Goal: Task Accomplishment & Management: Manage account settings

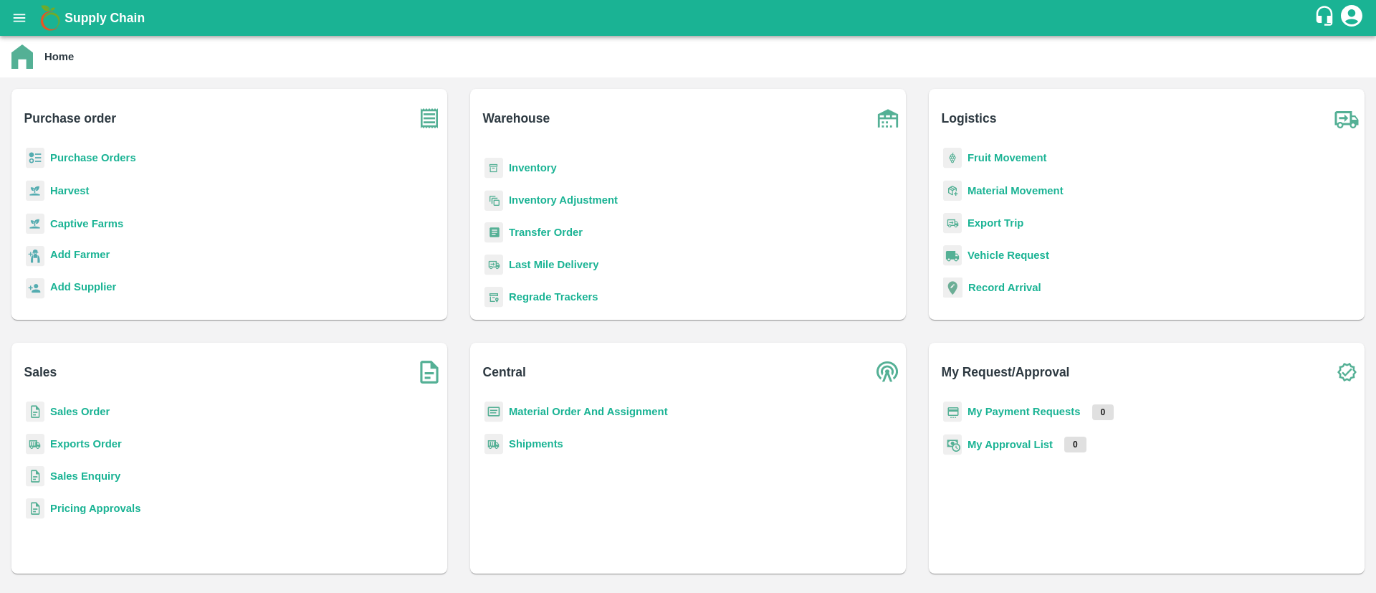
scroll to position [77, 0]
click at [554, 231] on b "Transfer Order" at bounding box center [546, 229] width 74 height 11
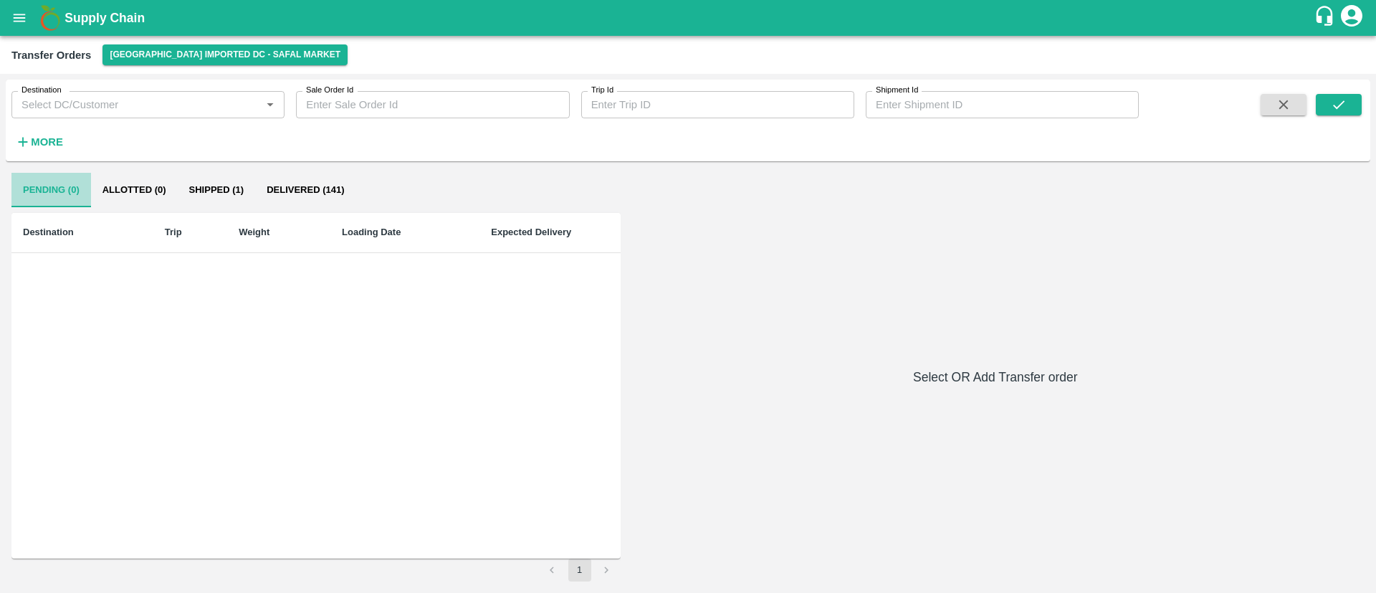
click at [71, 189] on button "Pending (0)" at bounding box center [51, 190] width 80 height 34
click at [225, 72] on div "Transfer Orders Bangalore Imported DC - Safal Market" at bounding box center [688, 55] width 1376 height 38
click at [224, 51] on button "[GEOGRAPHIC_DATA] Imported DC - Safal Market" at bounding box center [224, 54] width 245 height 21
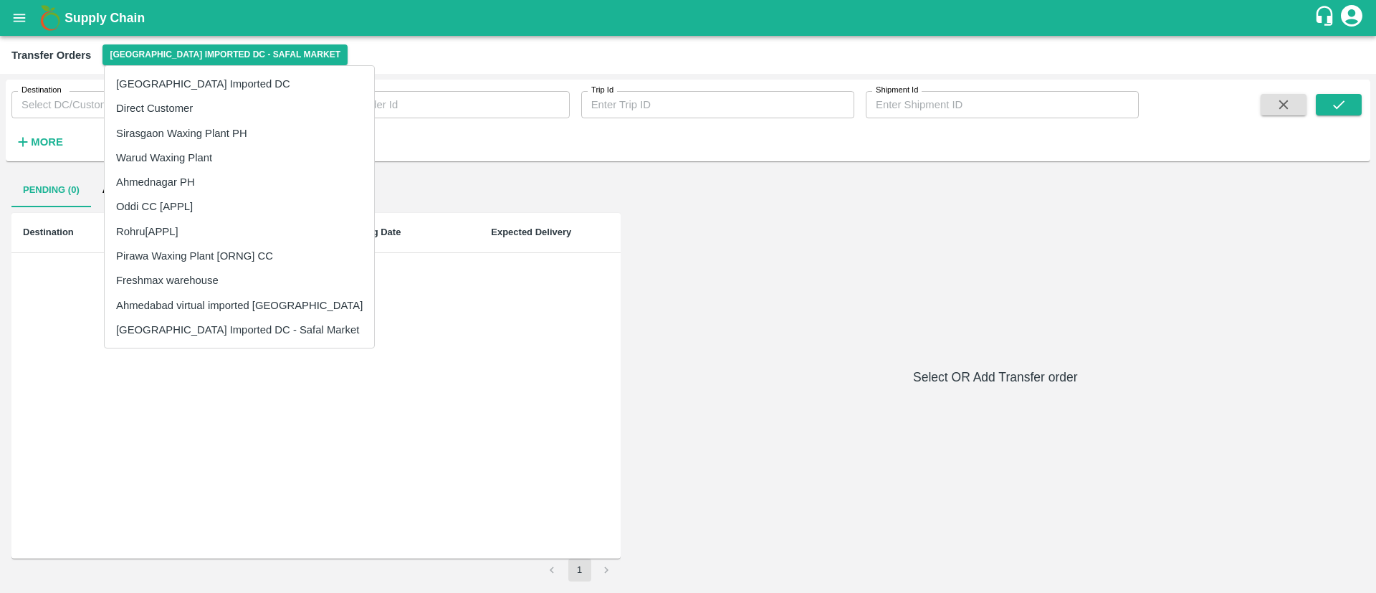
click at [224, 87] on li "[GEOGRAPHIC_DATA] Imported DC" at bounding box center [239, 84] width 269 height 24
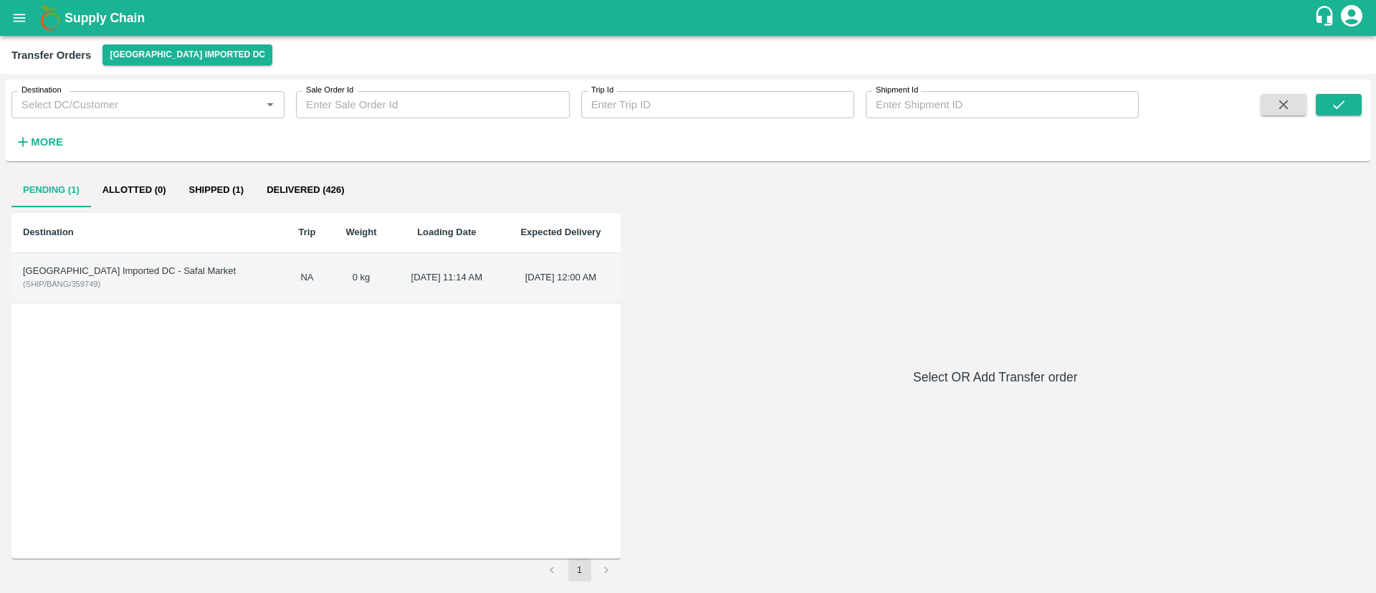
click at [149, 272] on div "[GEOGRAPHIC_DATA] Imported DC - Safal Market" at bounding box center [147, 271] width 249 height 14
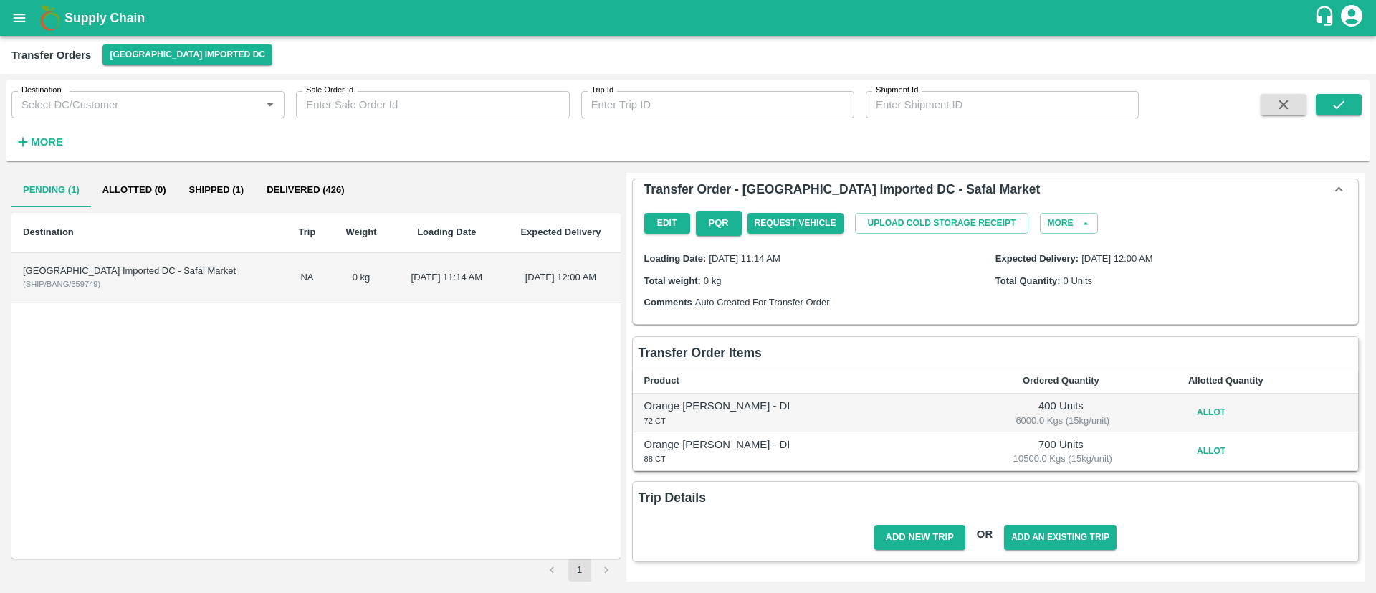
click at [1202, 409] on button "Allot" at bounding box center [1211, 412] width 46 height 21
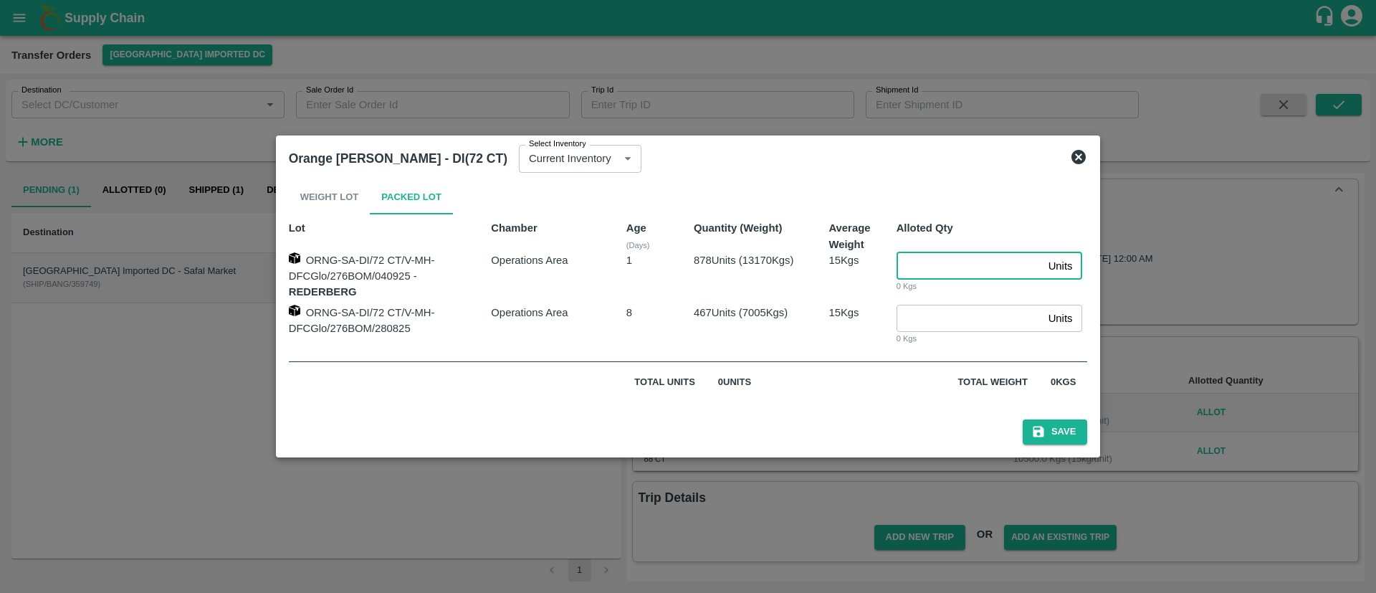
click at [940, 252] on input "number" at bounding box center [970, 265] width 146 height 27
type input "250"
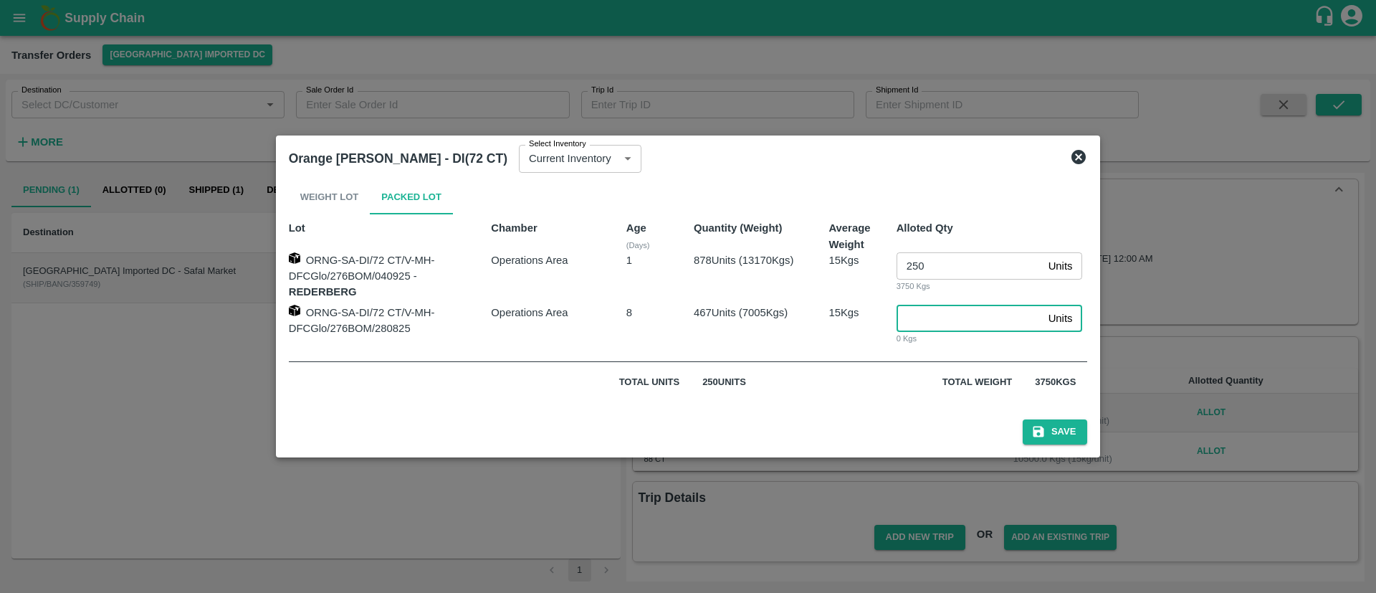
click at [922, 314] on input "number" at bounding box center [970, 318] width 146 height 27
type input "150"
click at [1054, 426] on button "Save" at bounding box center [1055, 431] width 65 height 25
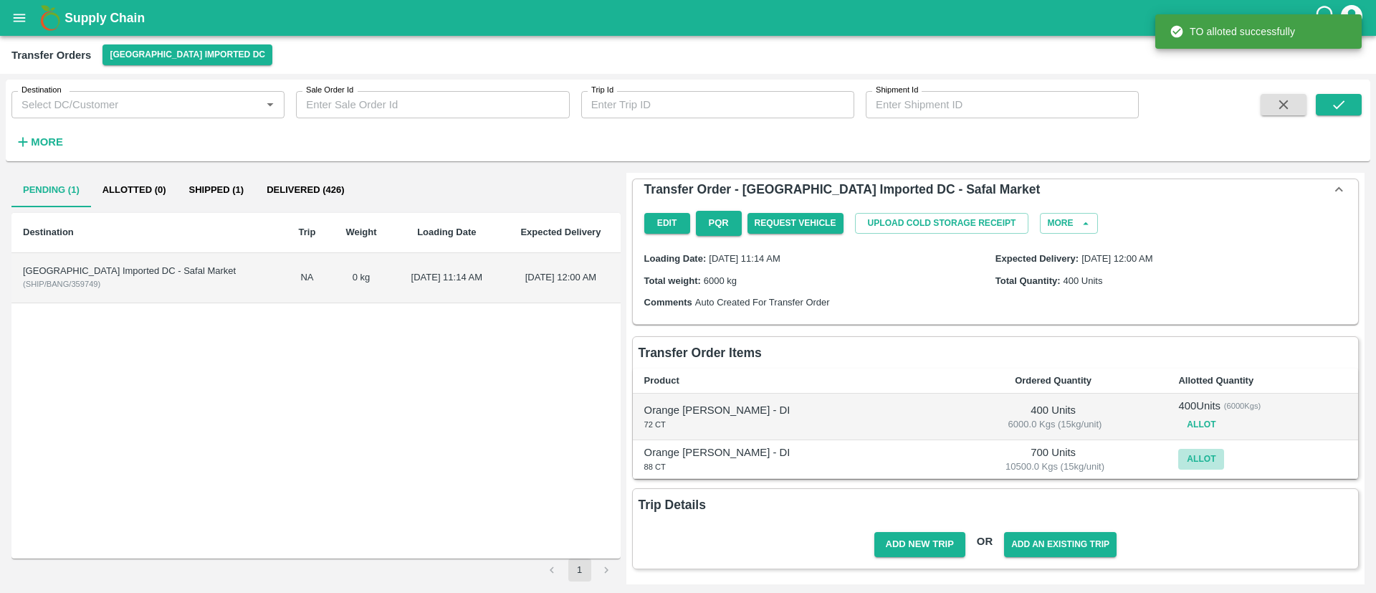
click at [1180, 459] on button "Allot" at bounding box center [1201, 459] width 46 height 21
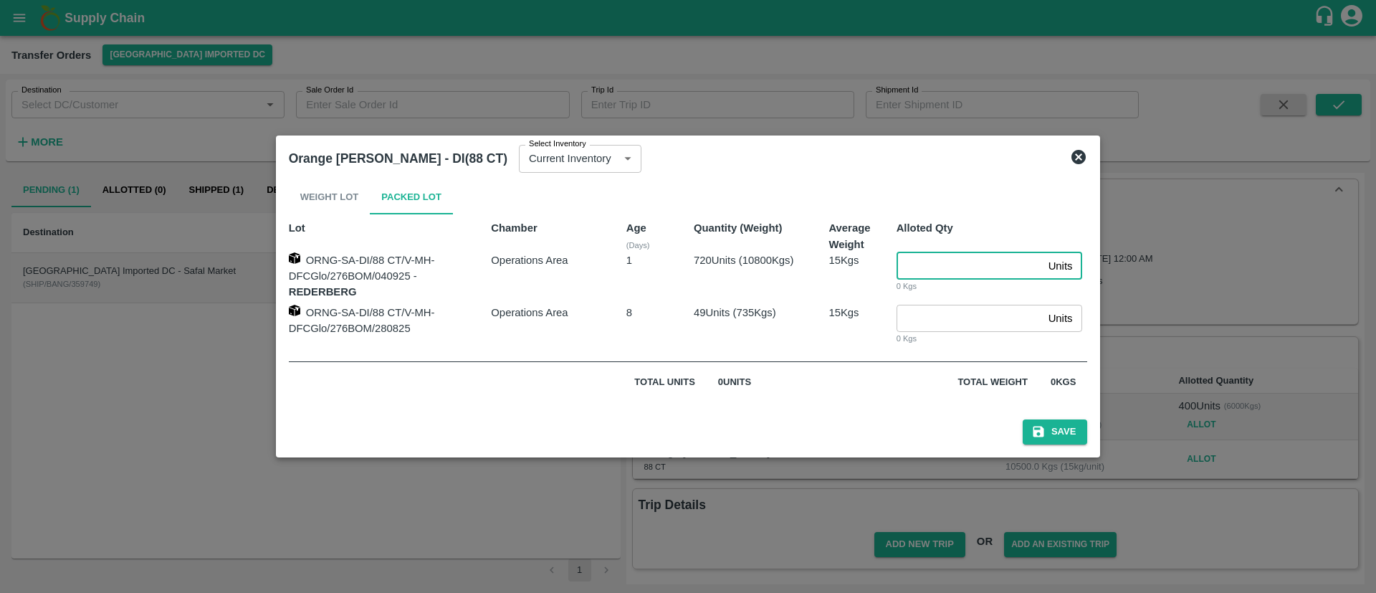
click at [941, 265] on input "number" at bounding box center [970, 265] width 146 height 27
type input "700"
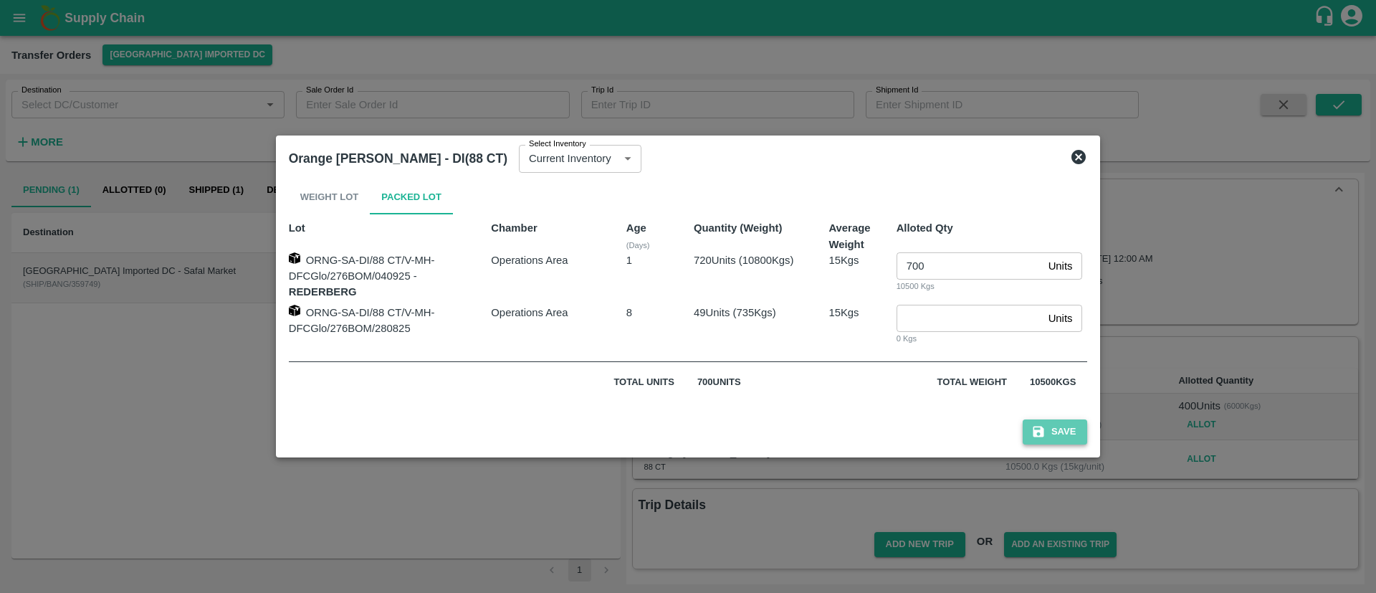
click at [1072, 428] on button "Save" at bounding box center [1055, 431] width 65 height 25
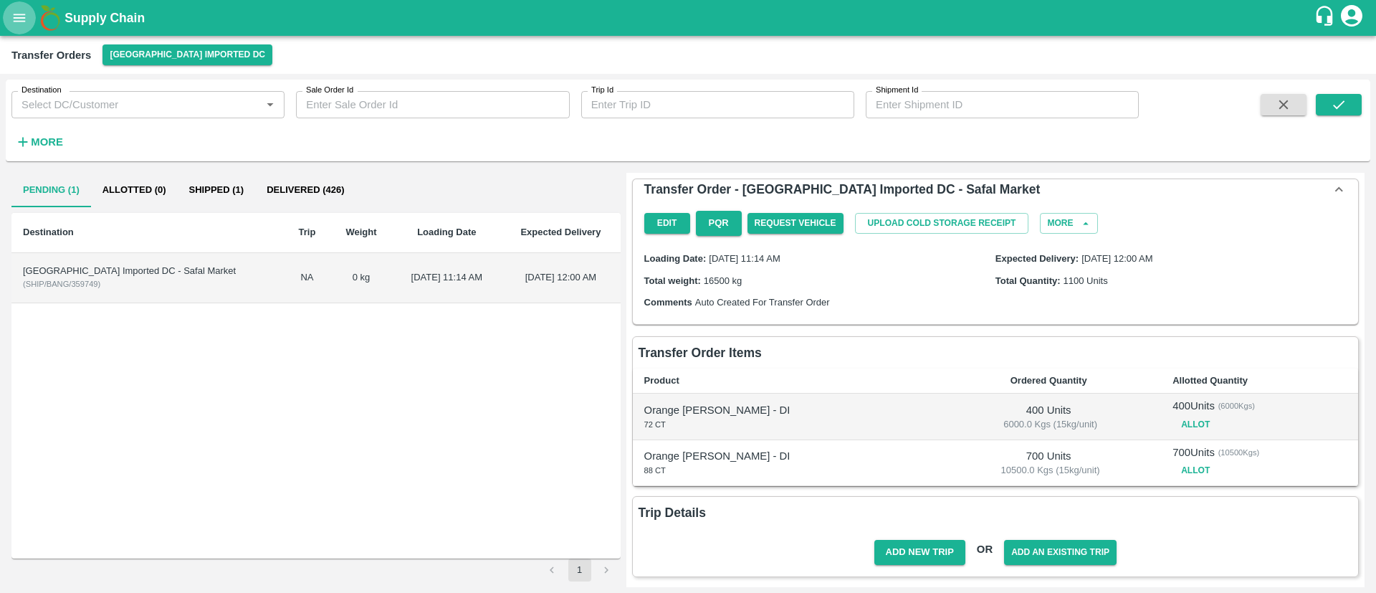
click at [20, 20] on icon "open drawer" at bounding box center [19, 18] width 16 height 16
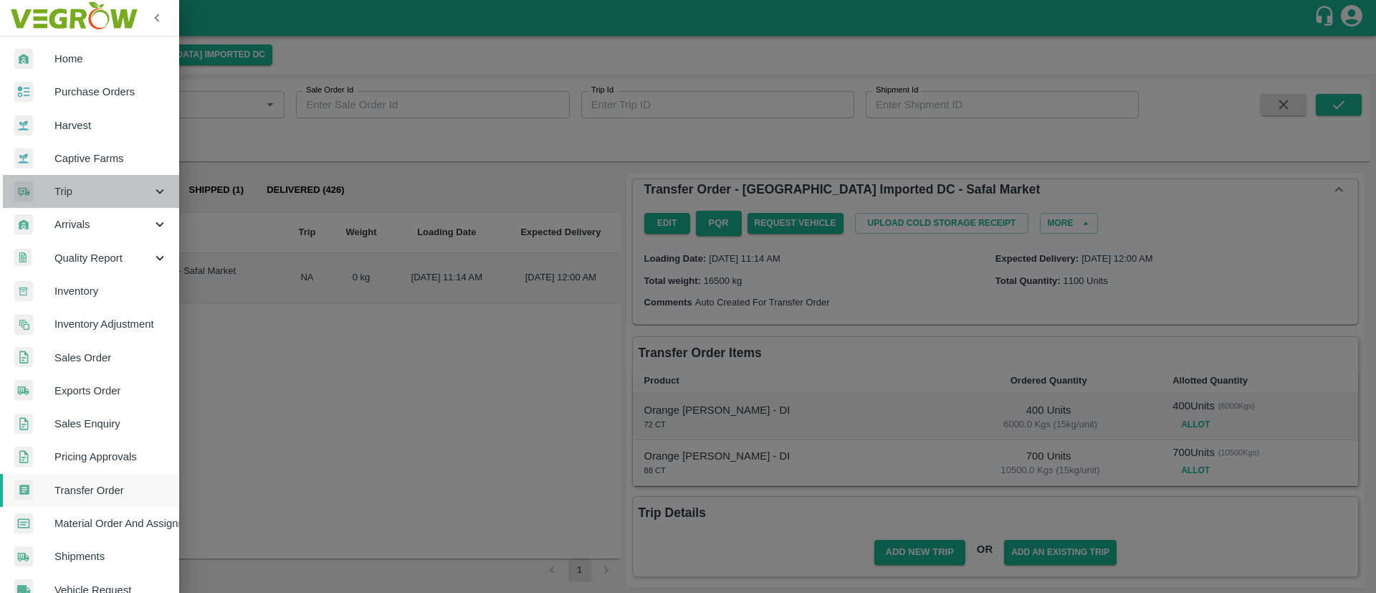
click at [95, 184] on span "Trip" at bounding box center [102, 191] width 97 height 16
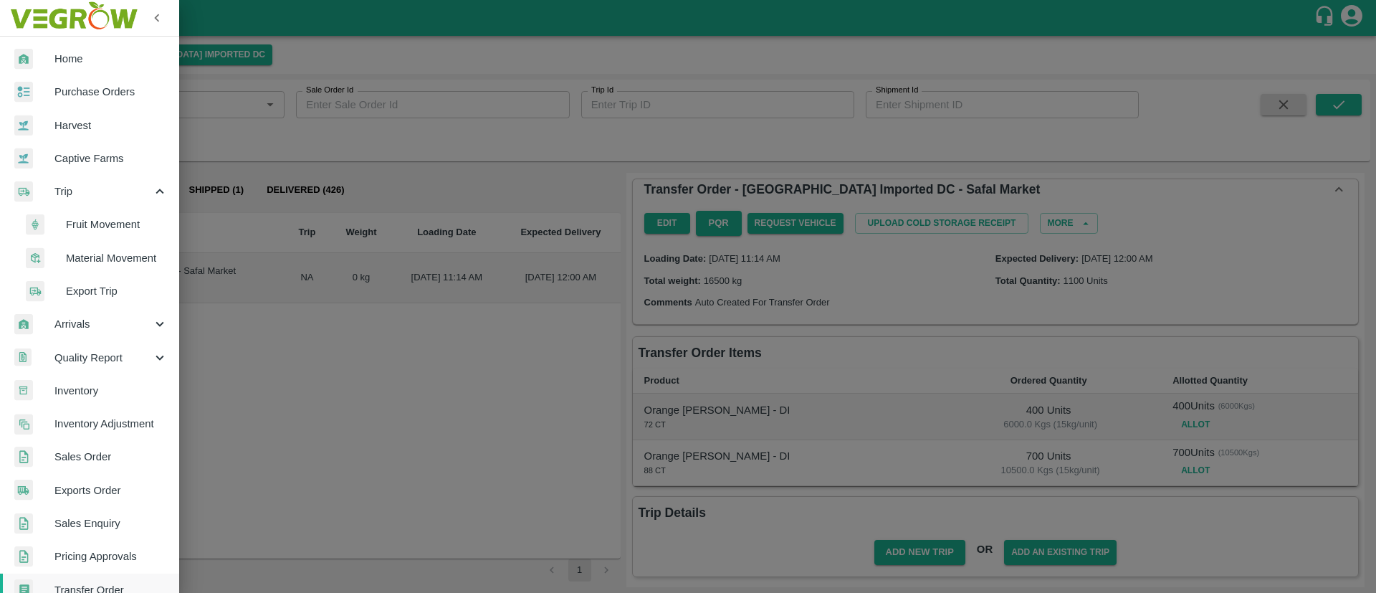
click at [106, 221] on span "Fruit Movement" at bounding box center [117, 224] width 102 height 16
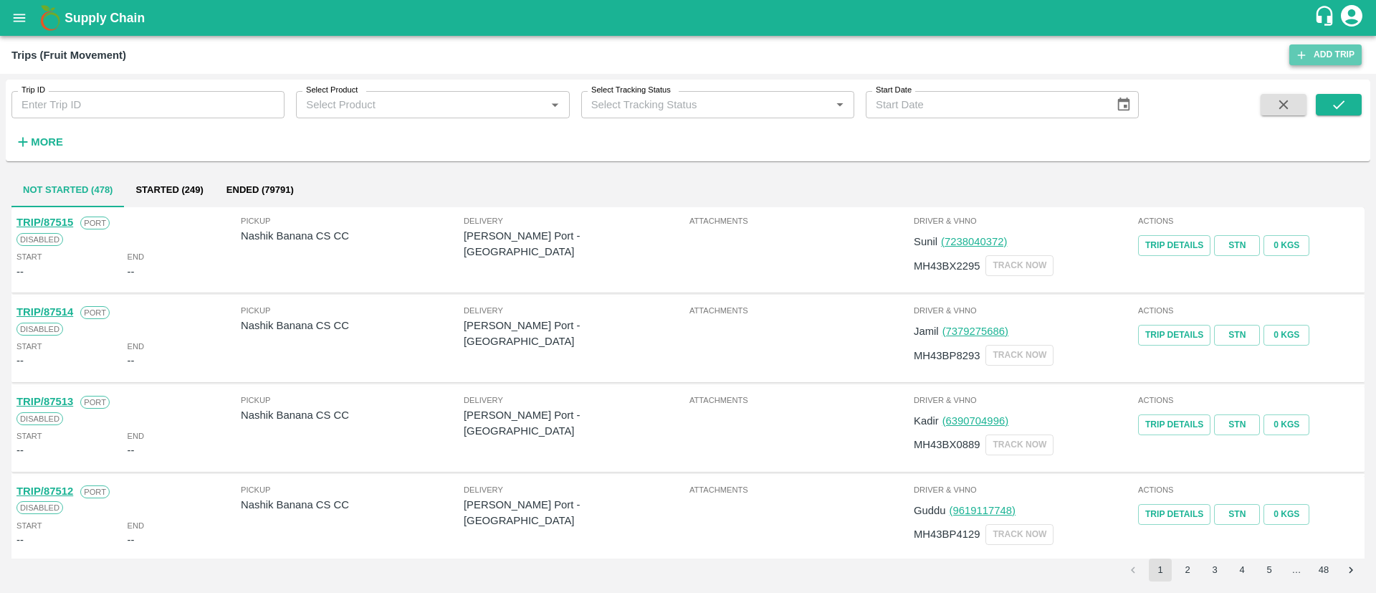
click at [1352, 50] on link "Add Trip" at bounding box center [1325, 54] width 72 height 21
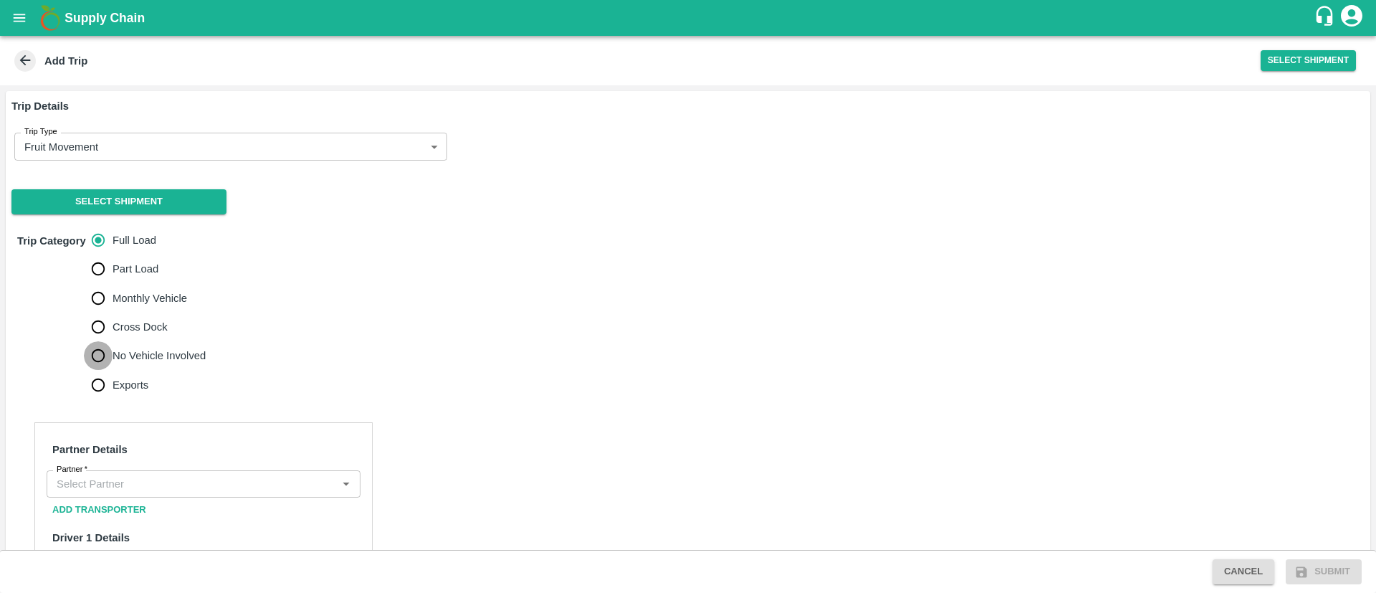
click at [112, 347] on input "No Vehicle Involved" at bounding box center [98, 355] width 29 height 29
radio input "true"
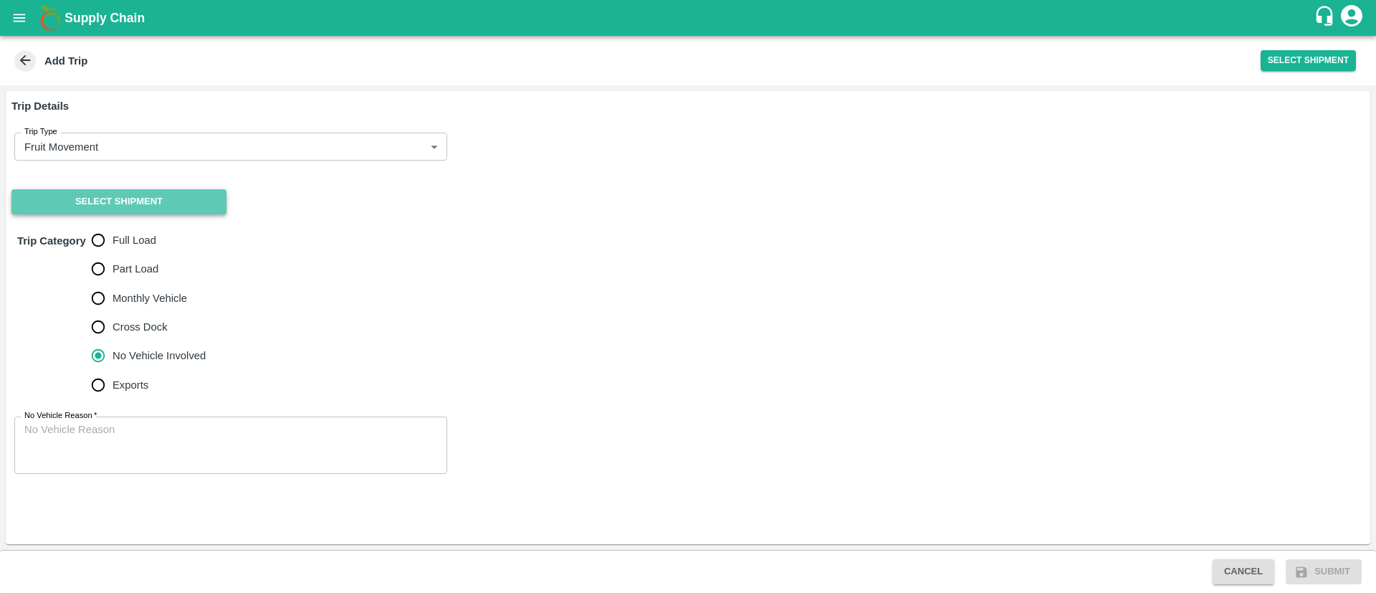
click at [190, 204] on button "Select Shipment" at bounding box center [118, 201] width 215 height 25
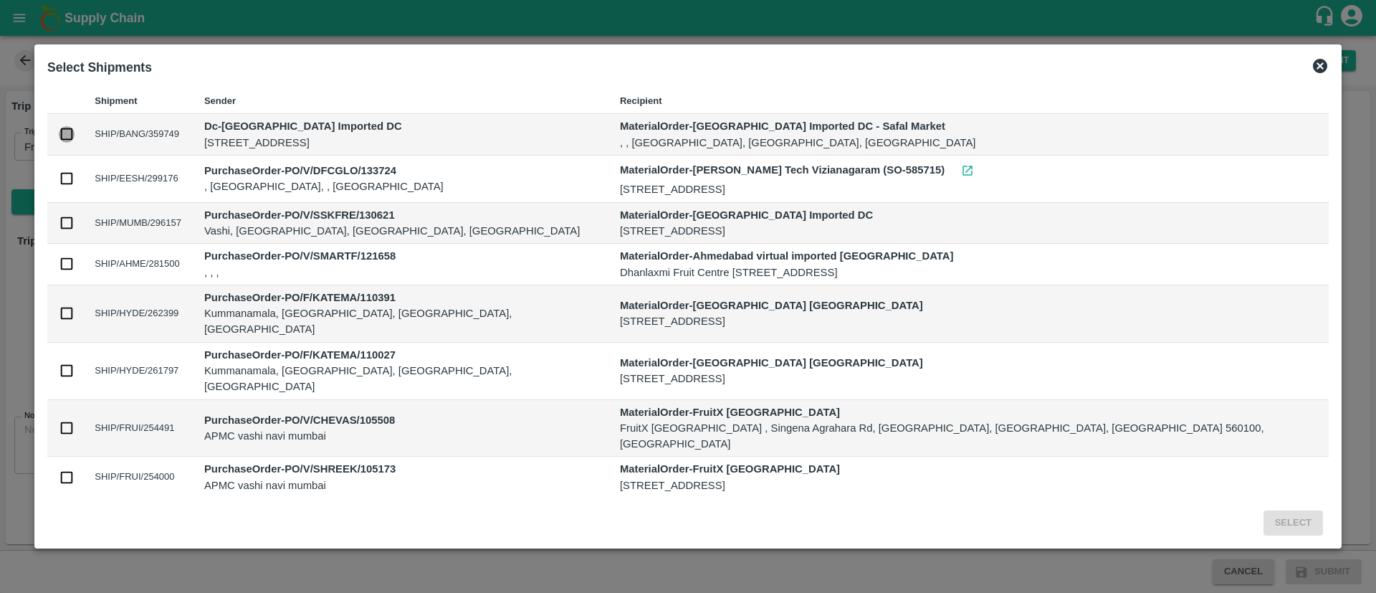
click at [75, 132] on input "checkbox" at bounding box center [67, 134] width 16 height 16
checkbox input "true"
click at [1264, 522] on button "Select" at bounding box center [1293, 522] width 59 height 25
radio input "true"
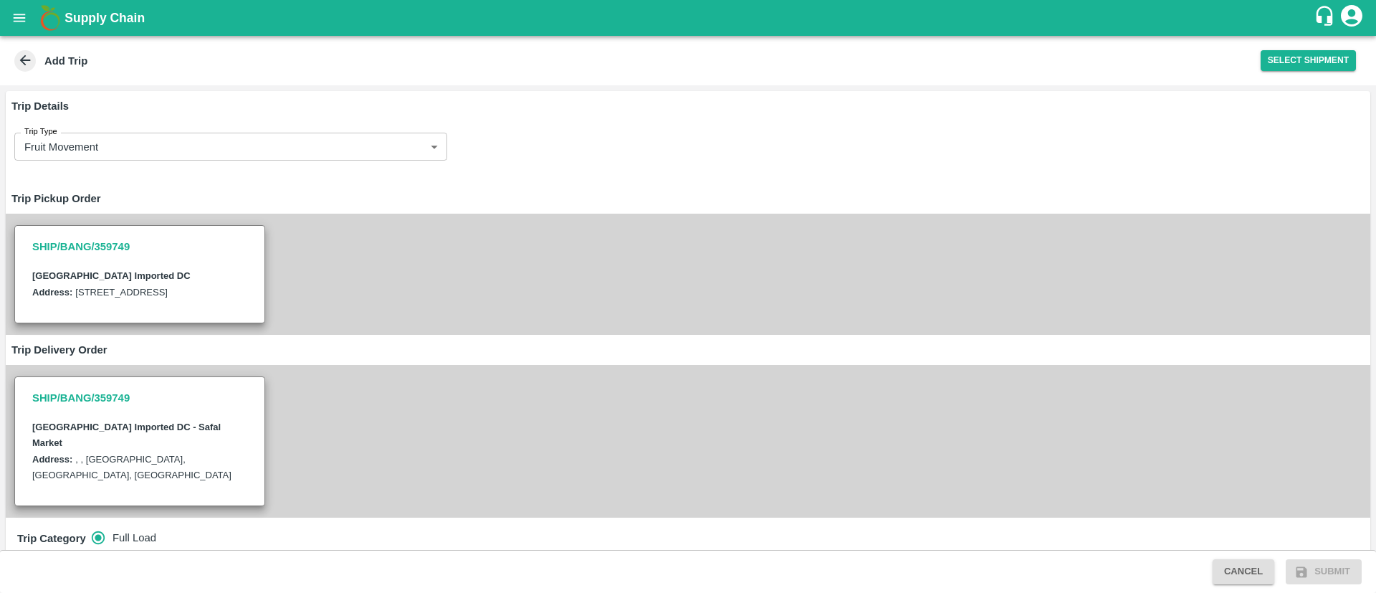
click at [22, 21] on icon "open drawer" at bounding box center [20, 18] width 12 height 8
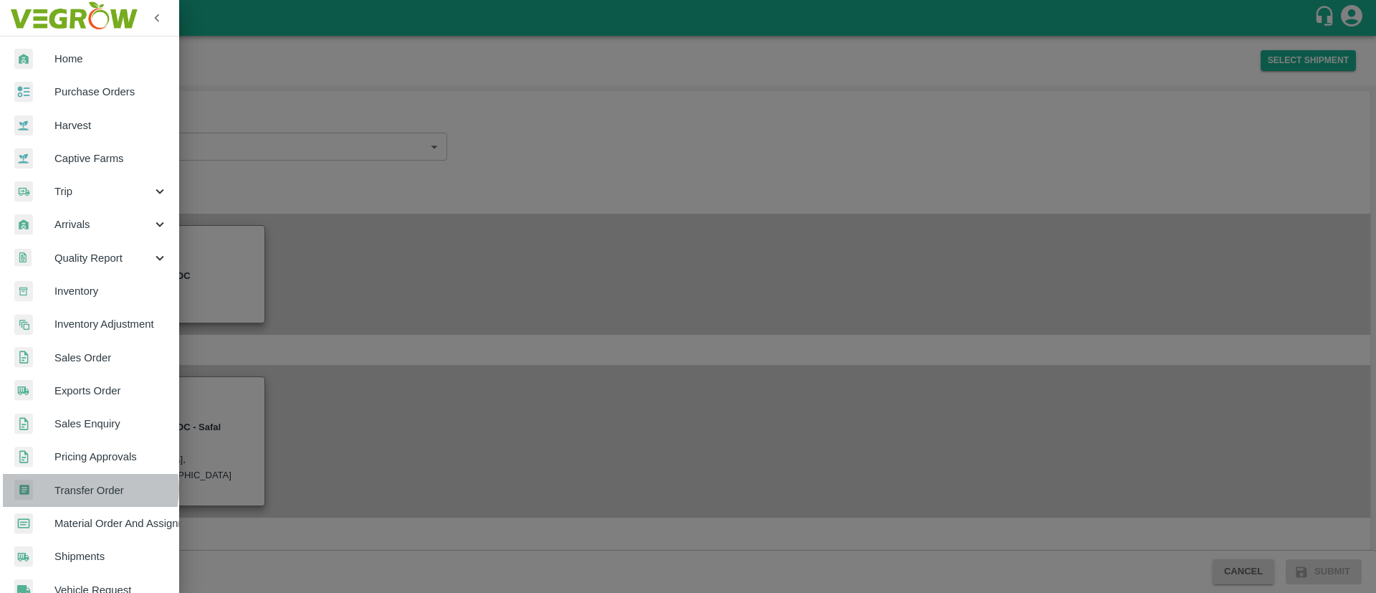
click at [85, 489] on span "Transfer Order" at bounding box center [110, 490] width 113 height 16
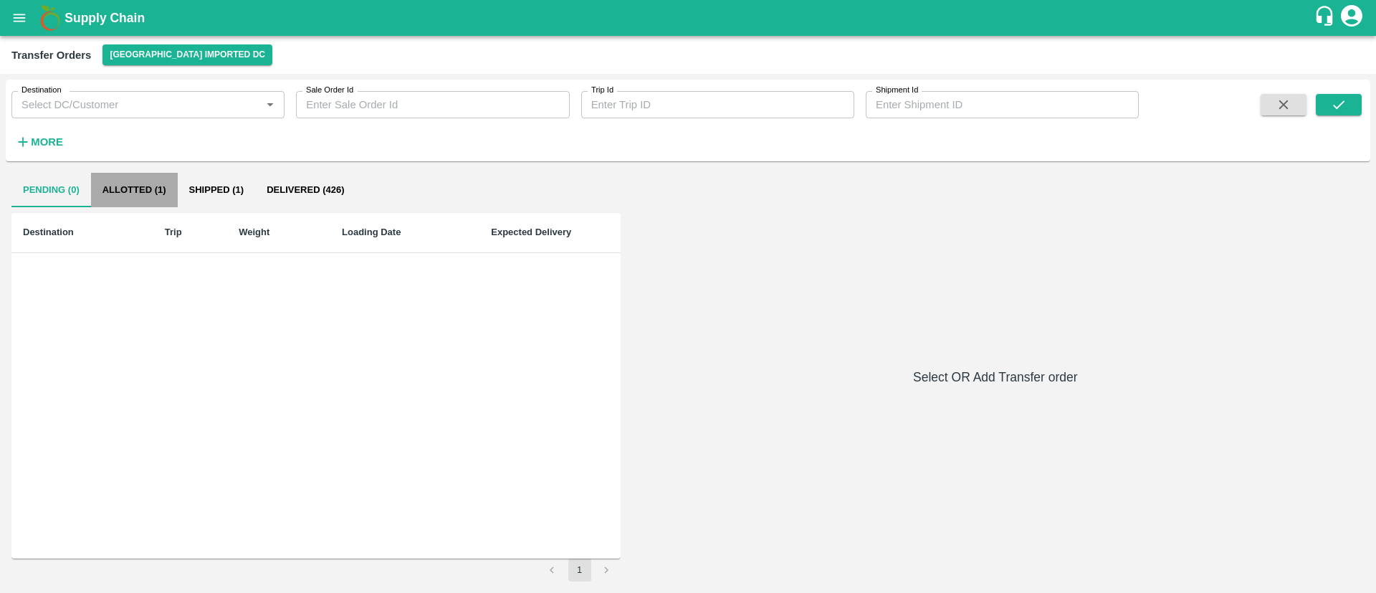
click at [142, 178] on button "Allotted (1)" at bounding box center [134, 190] width 87 height 34
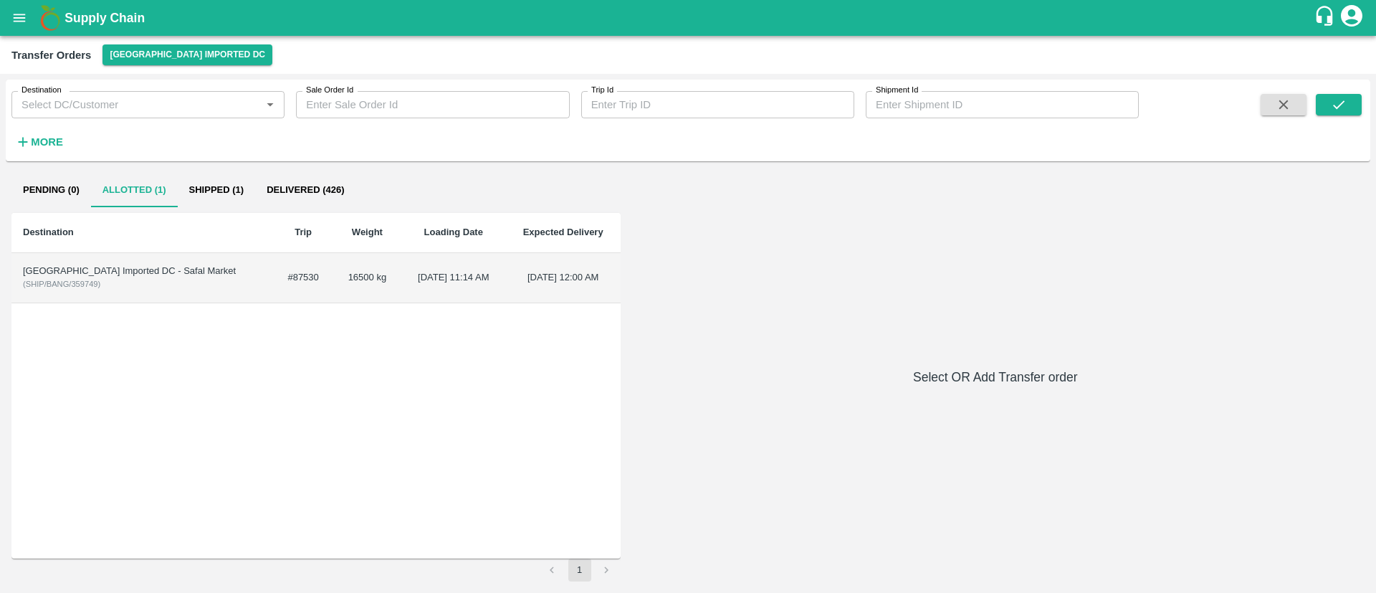
click at [417, 271] on td "[DATE] 11:14 AM" at bounding box center [453, 278] width 105 height 50
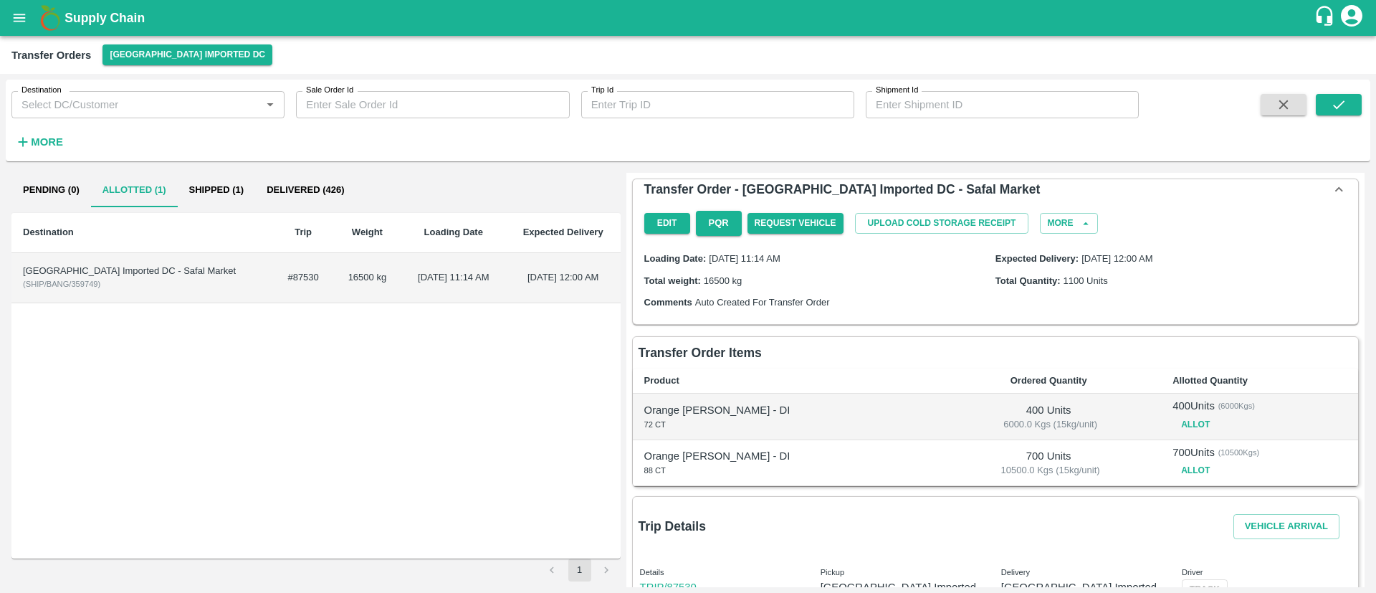
scroll to position [80, 0]
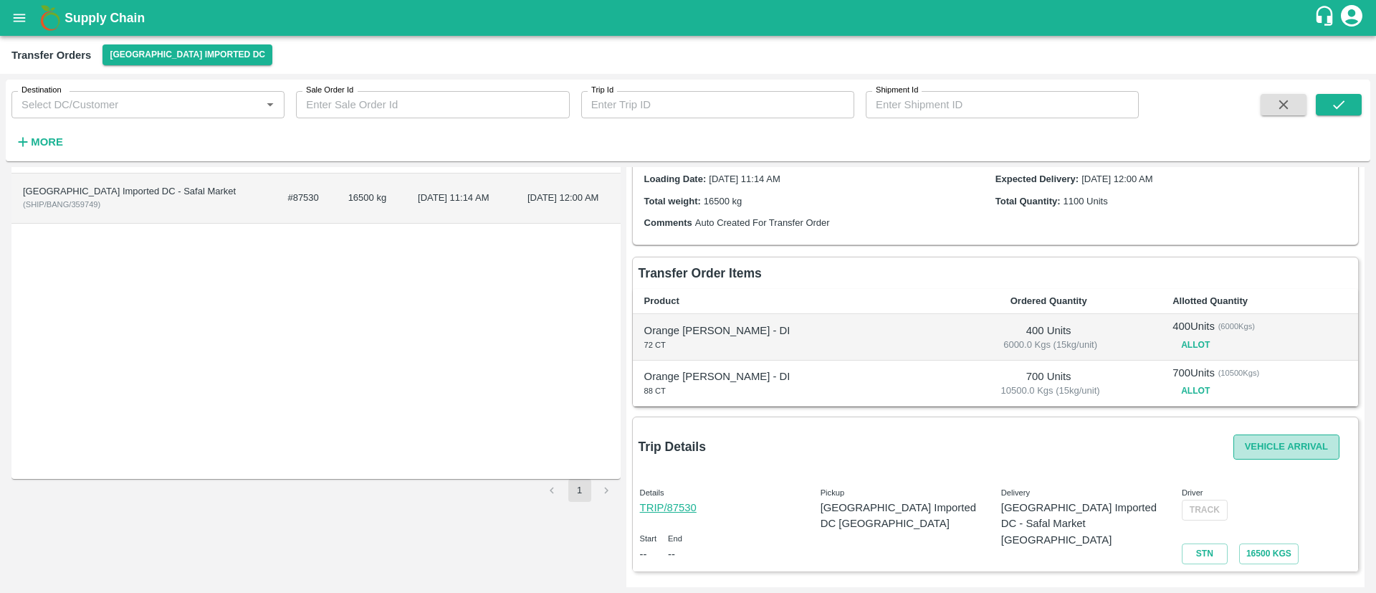
click at [1279, 456] on button "Vehicle Arrival" at bounding box center [1286, 446] width 106 height 25
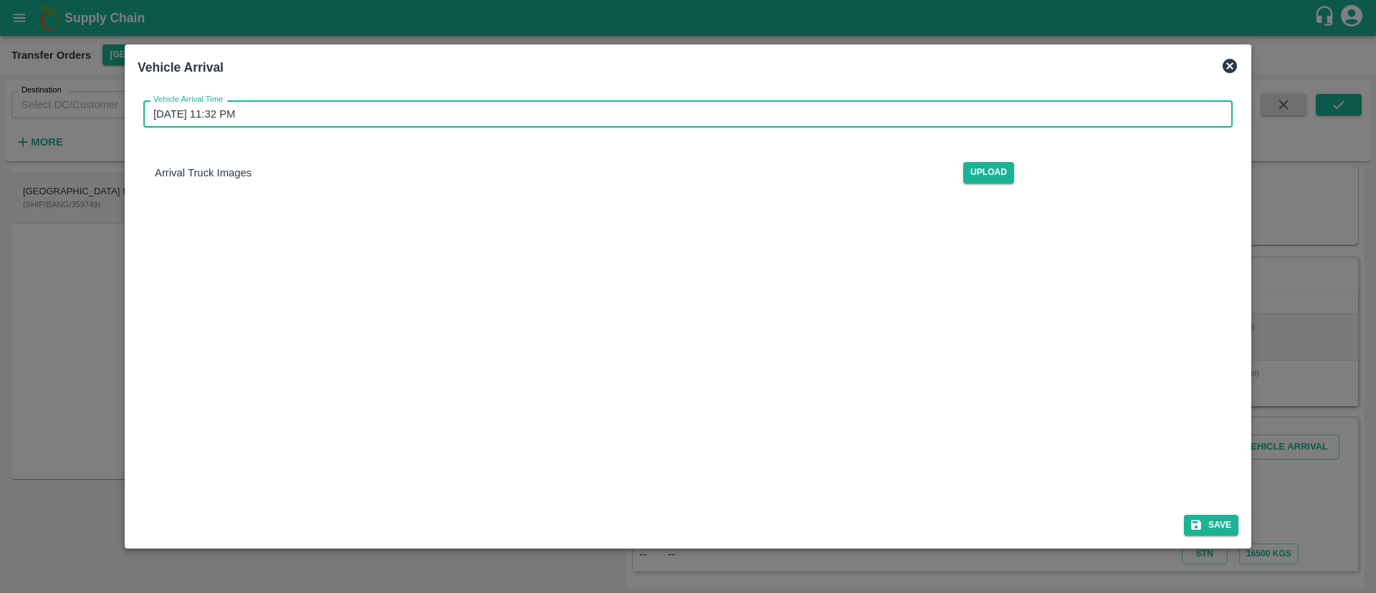
click at [1089, 118] on input "[DATE] 11:32 PM" at bounding box center [682, 113] width 1079 height 27
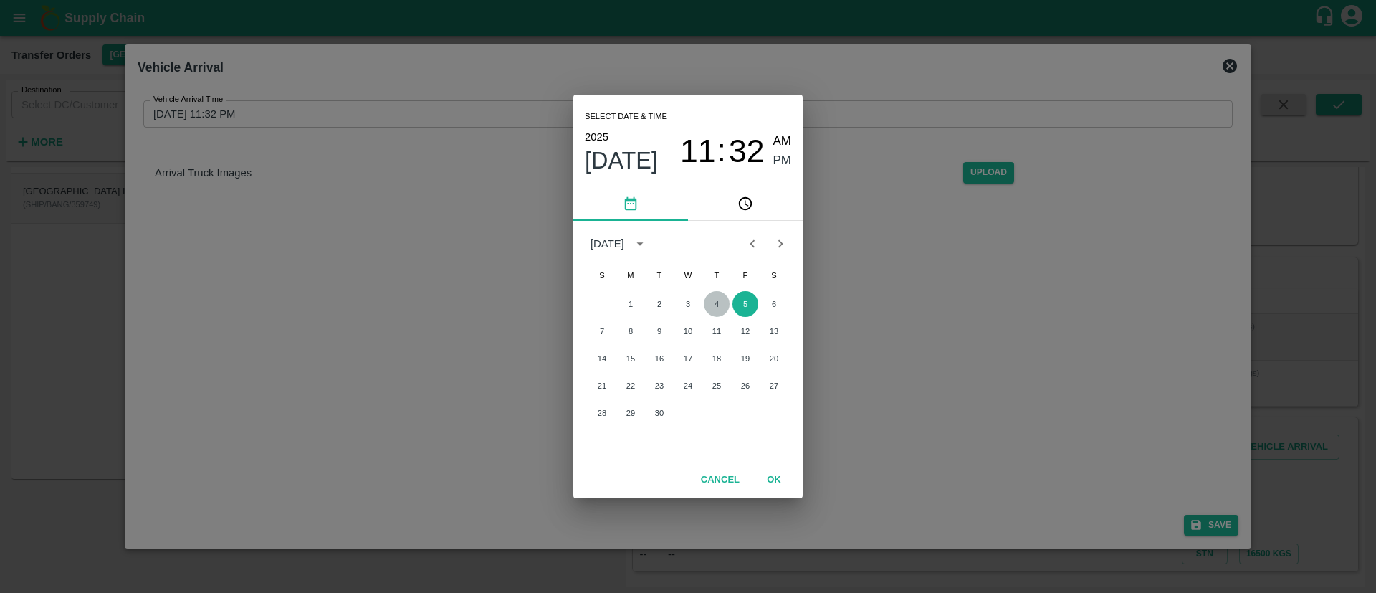
click at [714, 306] on button "4" at bounding box center [717, 304] width 26 height 26
type input "[DATE] 11:32 PM"
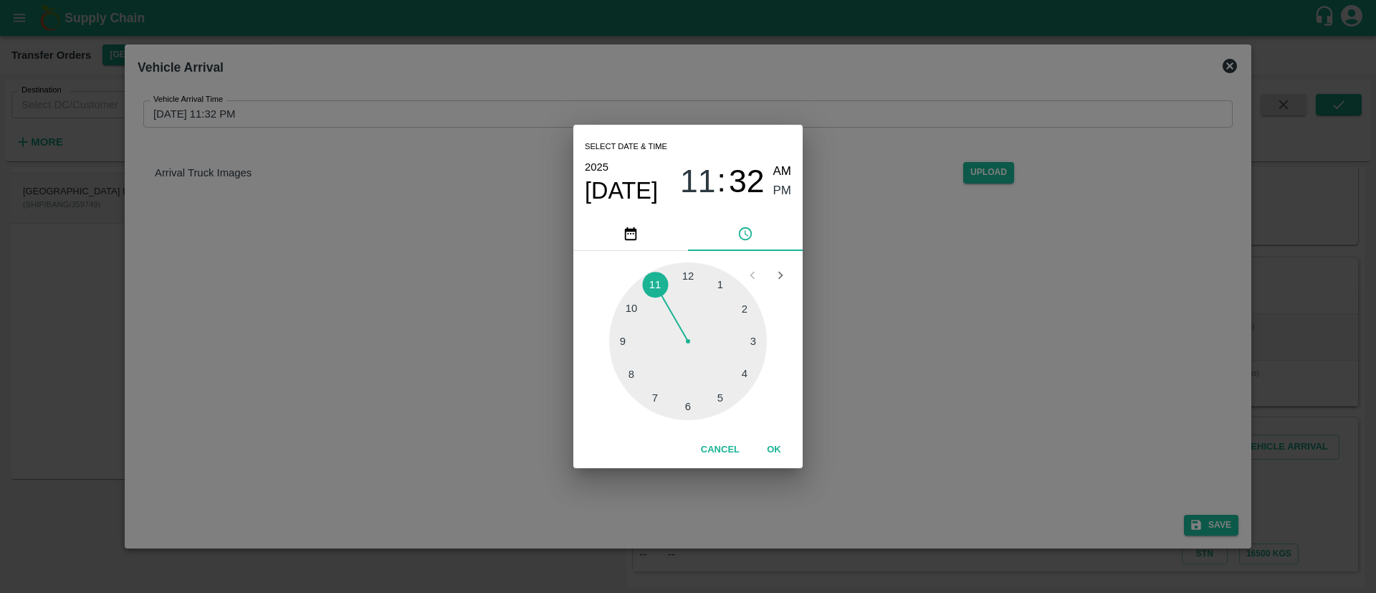
click at [775, 448] on button "OK" at bounding box center [774, 449] width 46 height 25
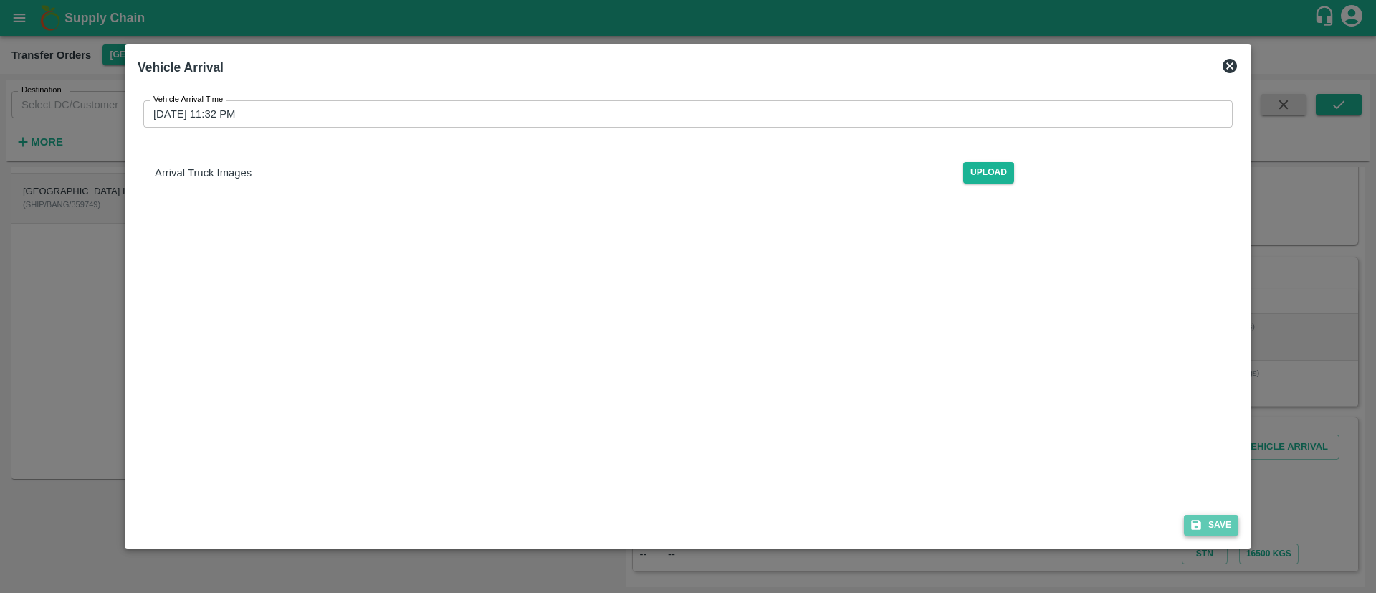
click at [1209, 522] on button "Save" at bounding box center [1211, 525] width 54 height 21
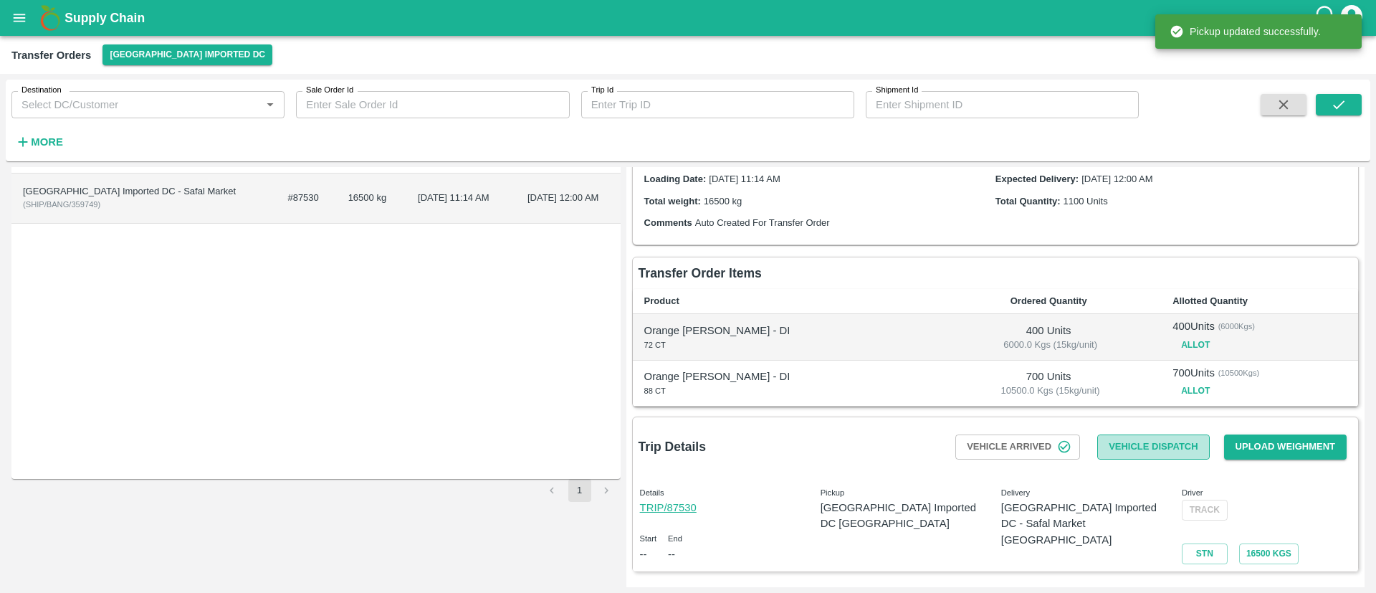
click at [1155, 454] on button "Vehicle Dispatch" at bounding box center [1153, 446] width 112 height 25
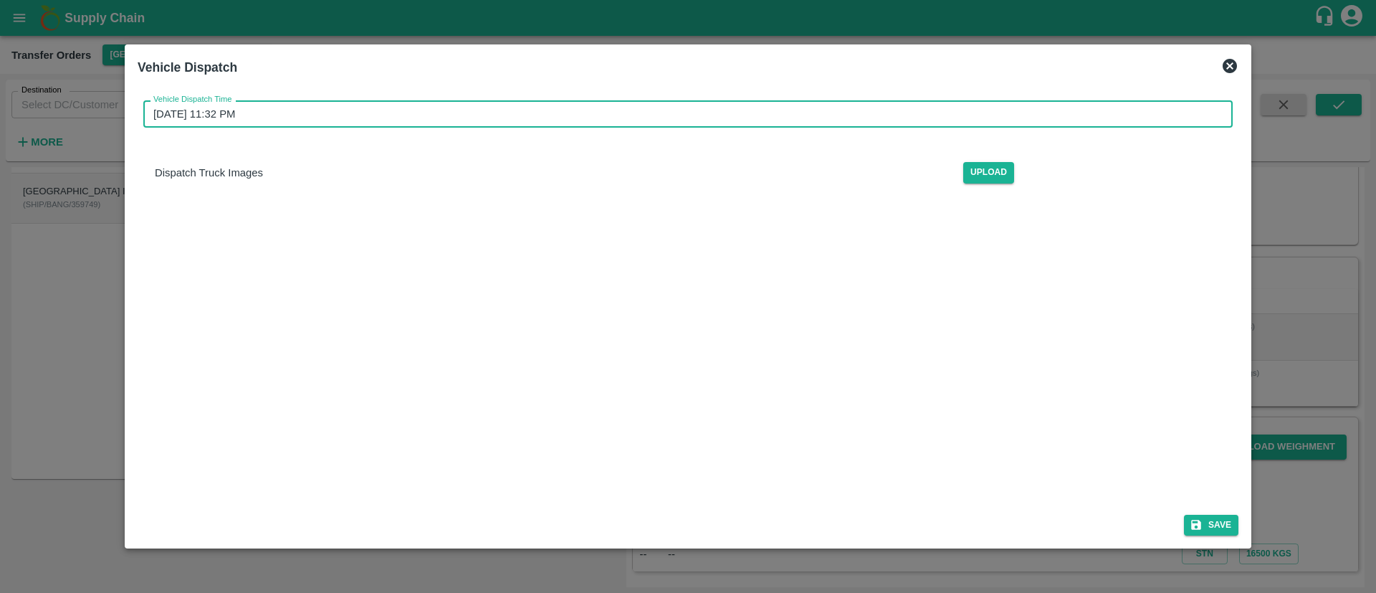
click at [792, 110] on input "[DATE] 11:32 PM" at bounding box center [682, 113] width 1079 height 27
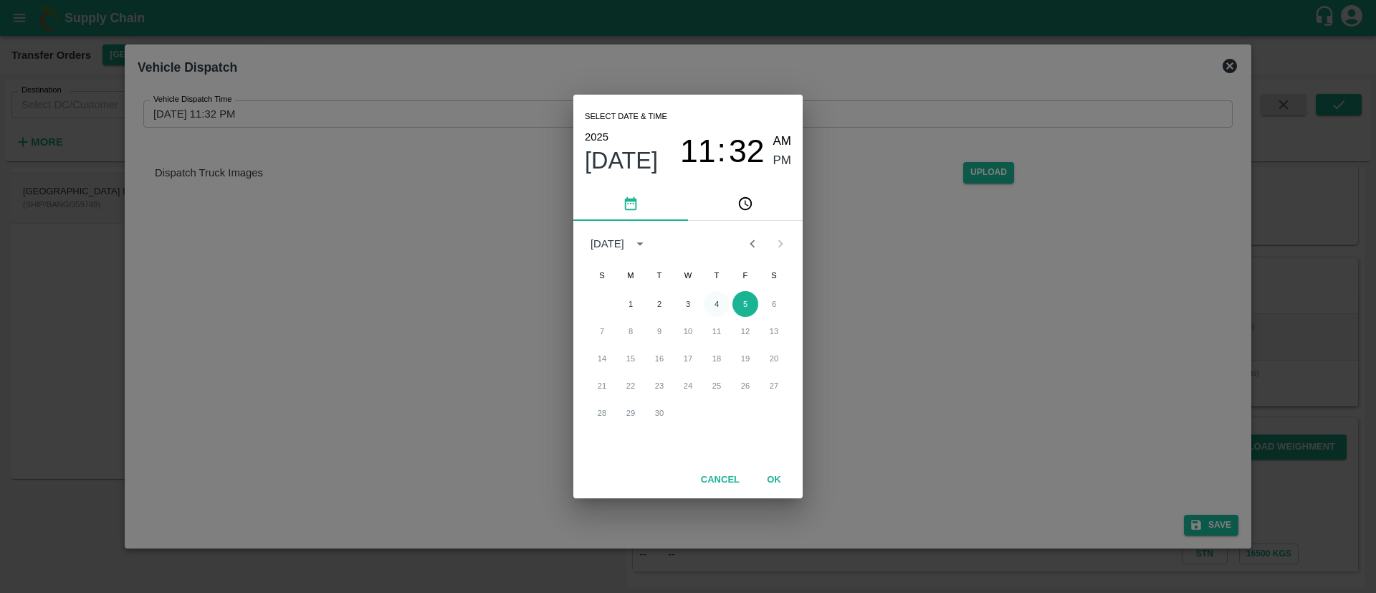
click at [715, 302] on button "4" at bounding box center [717, 304] width 26 height 26
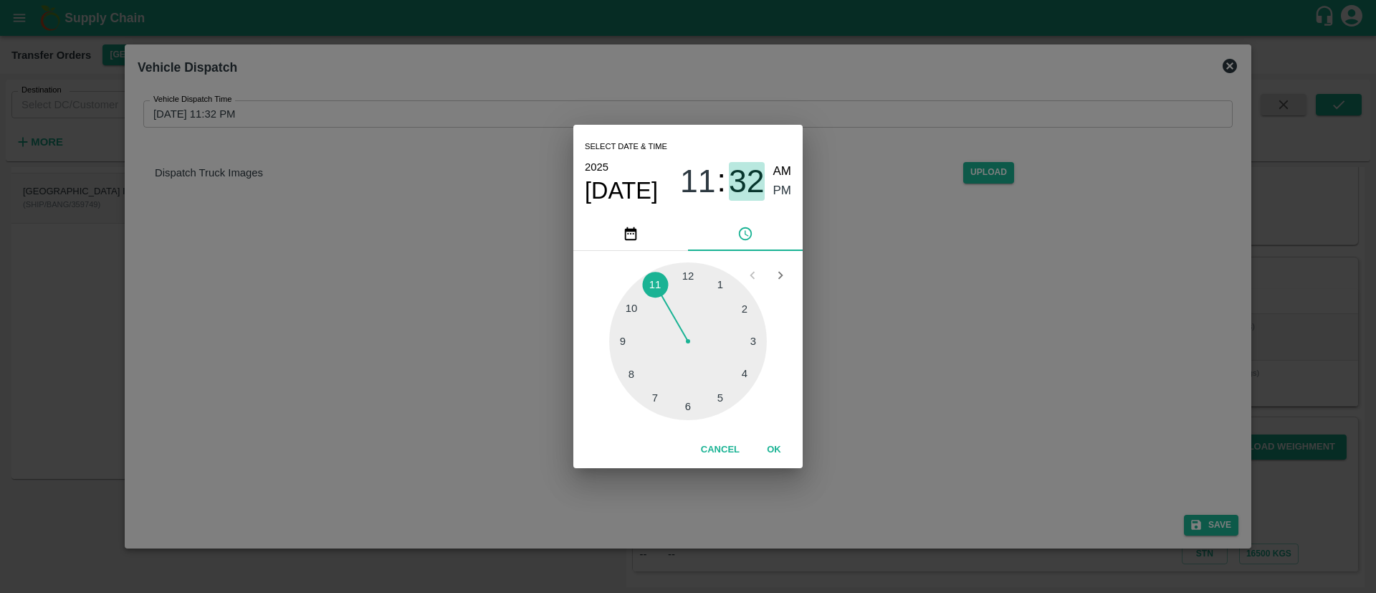
click at [751, 188] on span "32" at bounding box center [747, 181] width 36 height 37
click at [628, 305] on div at bounding box center [688, 341] width 158 height 158
type input "[DATE] 11:50 PM"
click at [780, 449] on button "OK" at bounding box center [774, 449] width 46 height 25
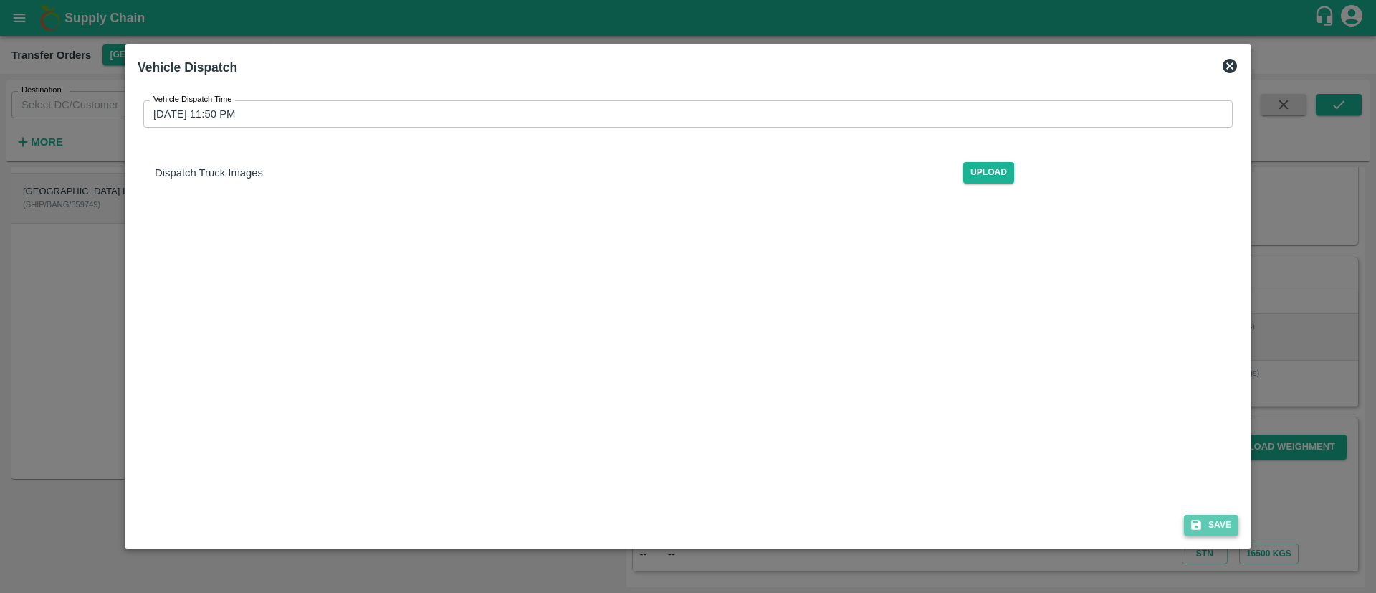
click at [1223, 516] on button "Save" at bounding box center [1211, 525] width 54 height 21
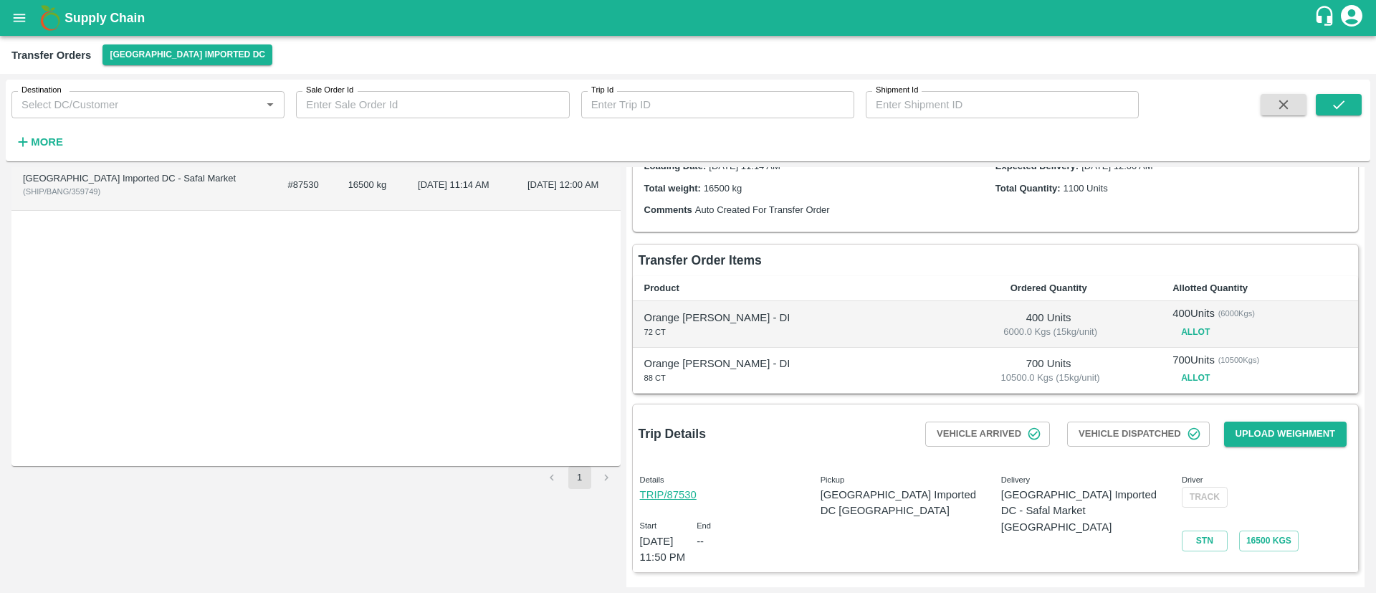
scroll to position [0, 0]
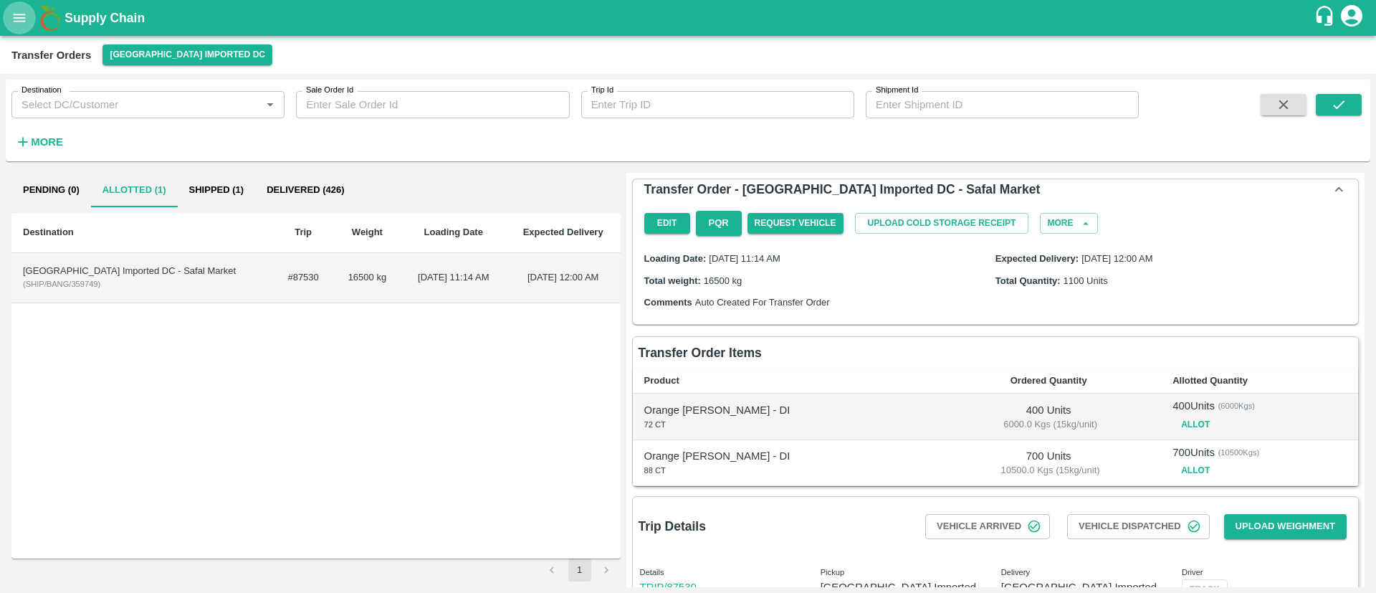
click at [27, 17] on icon "open drawer" at bounding box center [19, 18] width 16 height 16
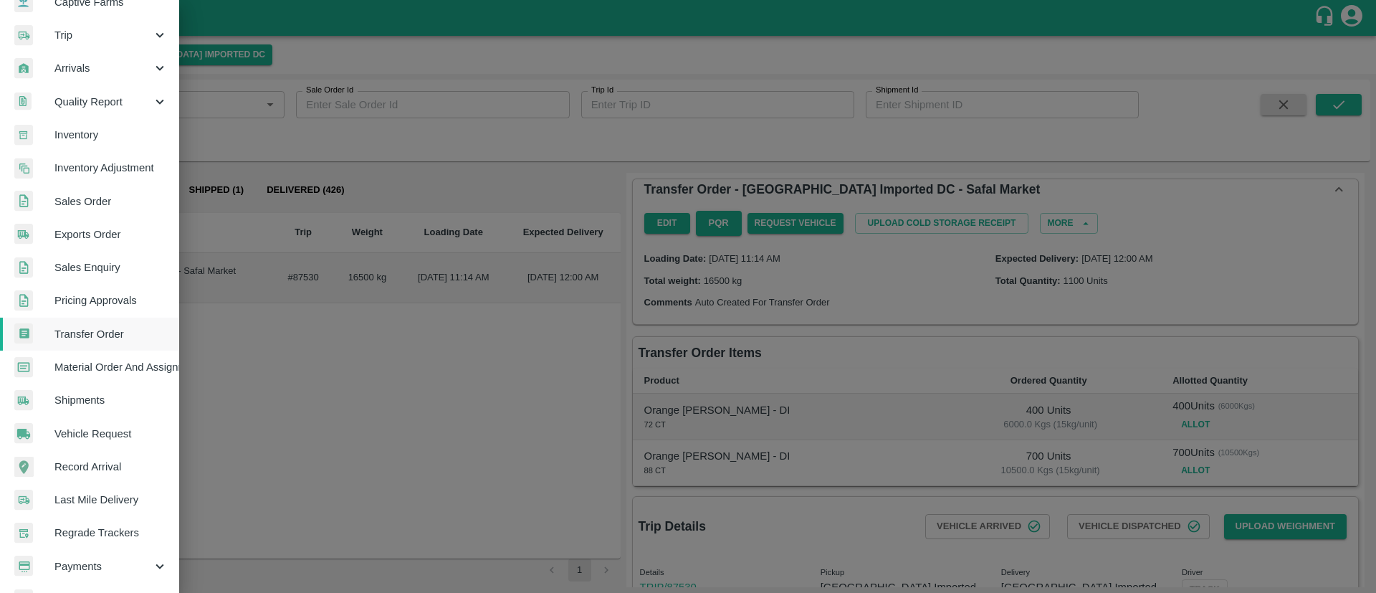
scroll to position [224, 0]
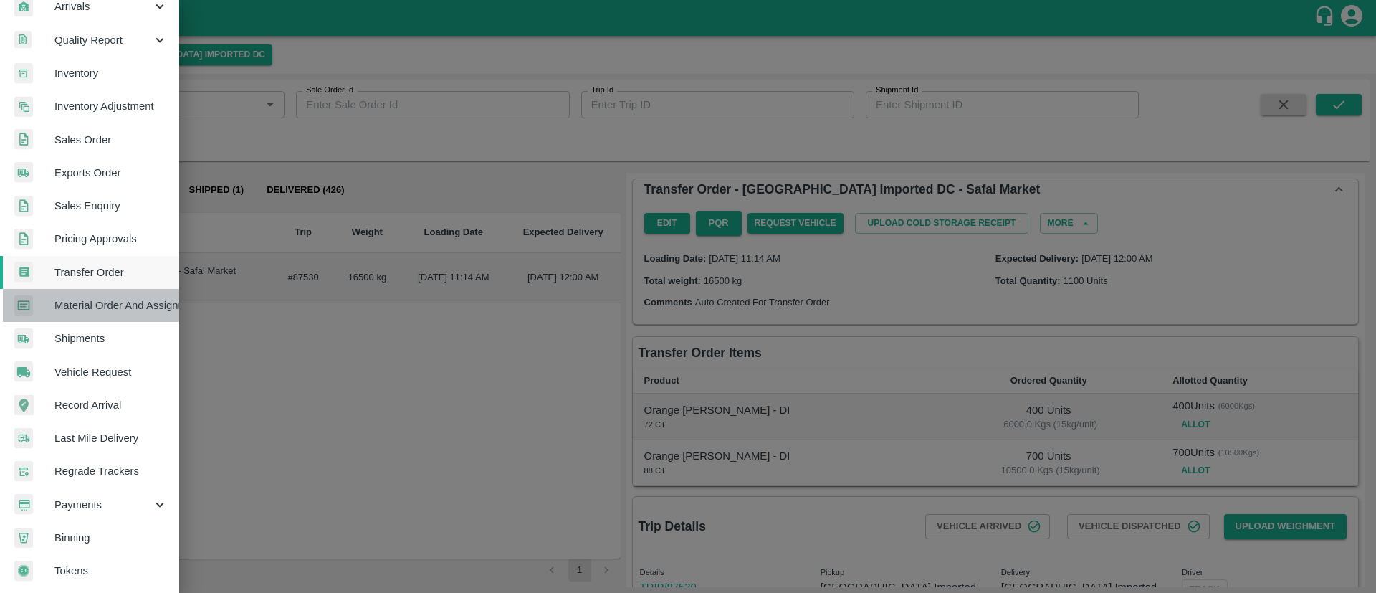
click at [126, 300] on span "Material Order And Assignment" at bounding box center [110, 305] width 113 height 16
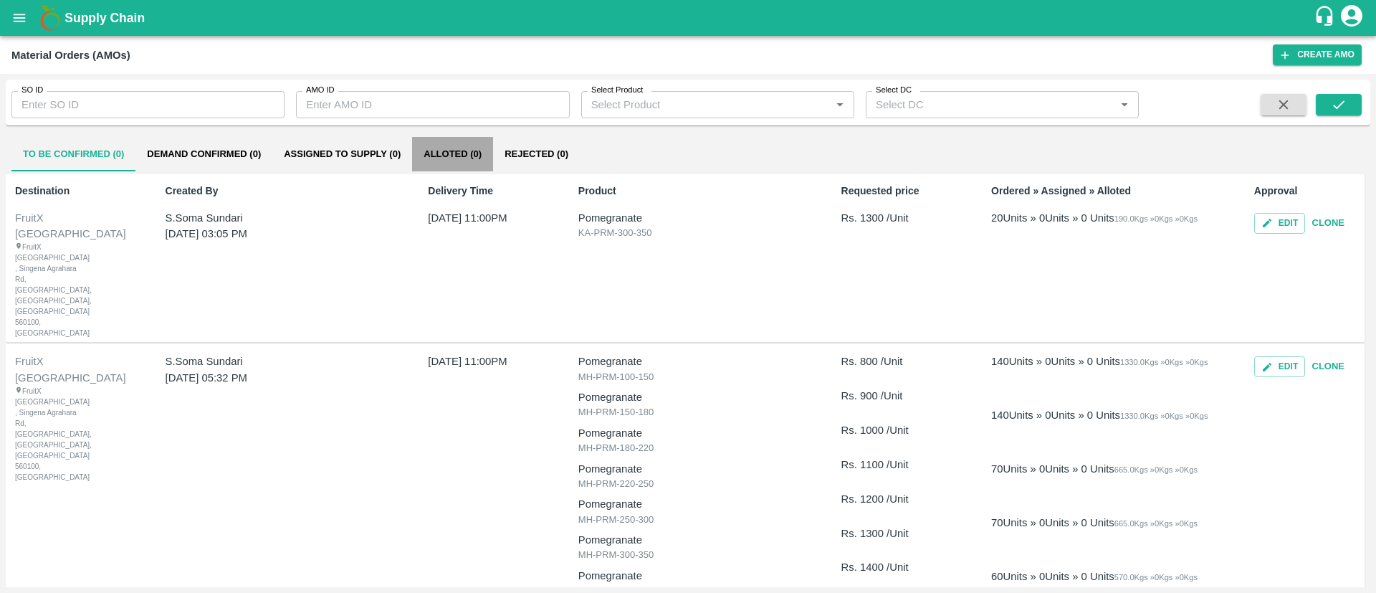
click at [452, 152] on button "Alloted (0)" at bounding box center [452, 154] width 81 height 34
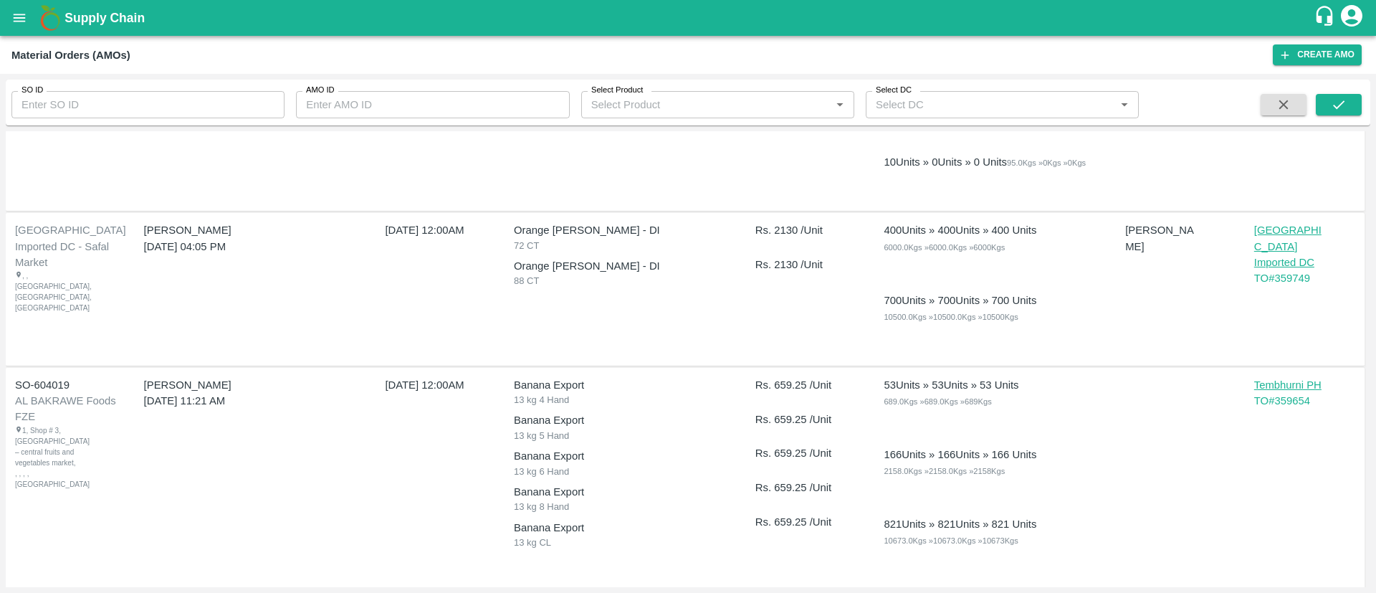
scroll to position [1563, 0]
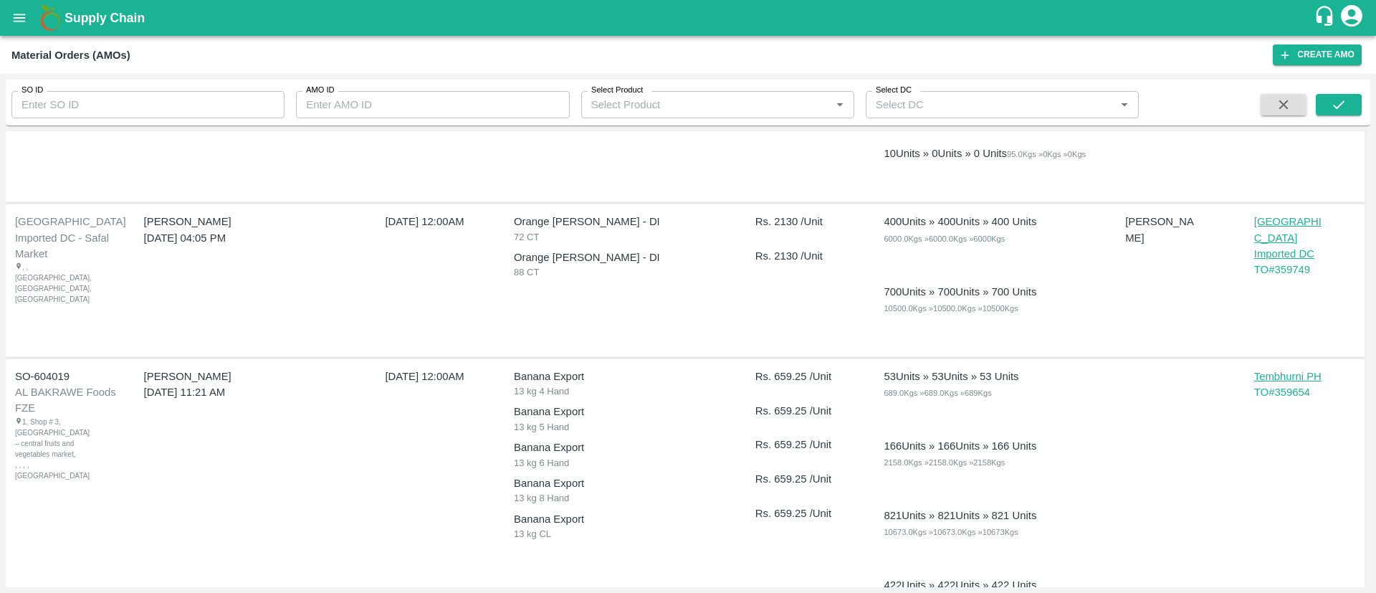
click at [1279, 262] on p "[GEOGRAPHIC_DATA] Imported DC" at bounding box center [1290, 238] width 72 height 48
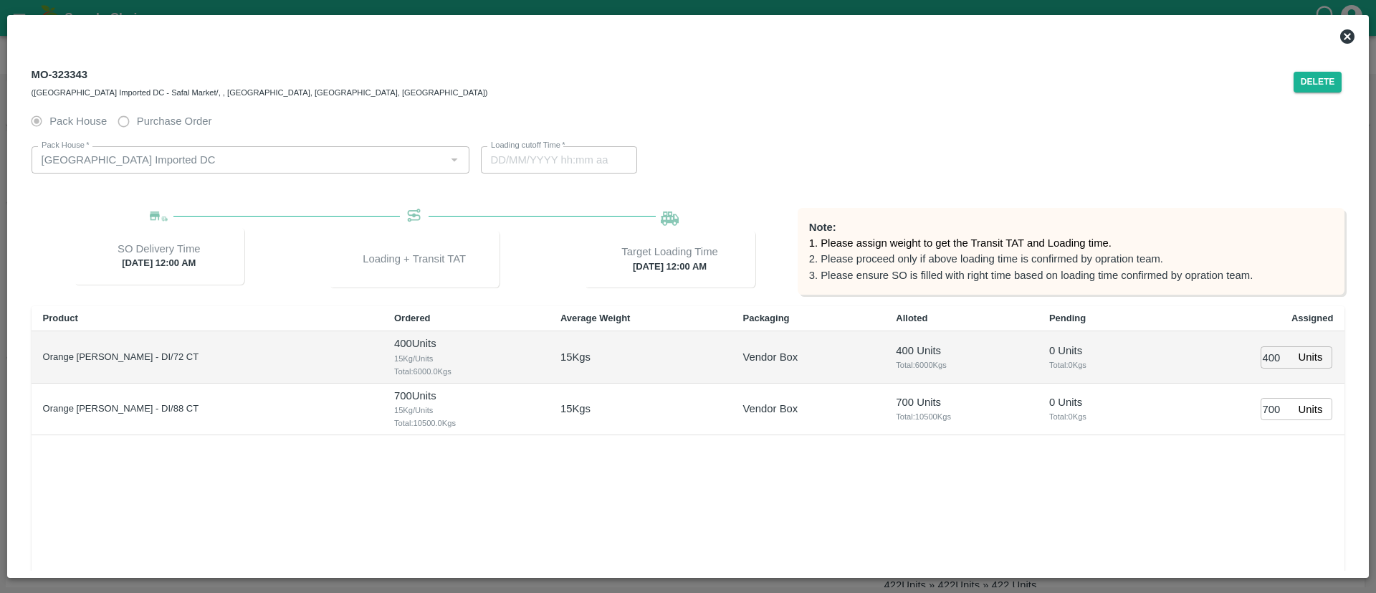
type input "[DATE] 12:00 AM"
type input "[DATE] 11:14 AM"
drag, startPoint x: 29, startPoint y: 72, endPoint x: 108, endPoint y: 79, distance: 79.1
click at [108, 79] on div "MO-323343 ([GEOGRAPHIC_DATA] Imported DC - Safal Market/, , [GEOGRAPHIC_DATA], …" at bounding box center [688, 83] width 1337 height 52
copy div "MO-323343"
